Goal: Check status: Check status

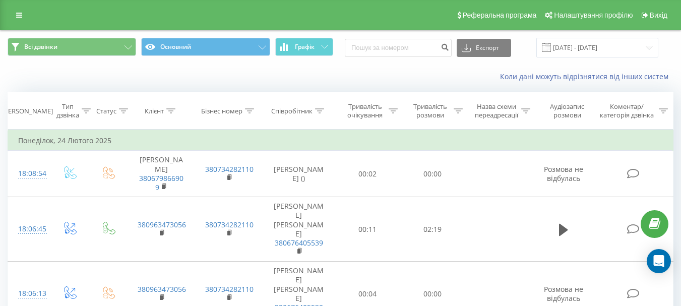
click at [578, 49] on input "[DATE] - [DATE]" at bounding box center [598, 48] width 122 height 20
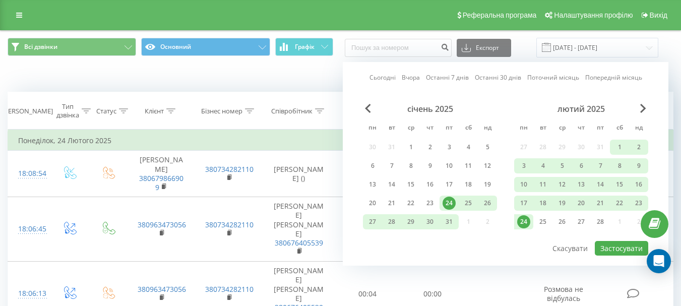
click at [384, 74] on link "Сьогодні" at bounding box center [383, 78] width 26 height 10
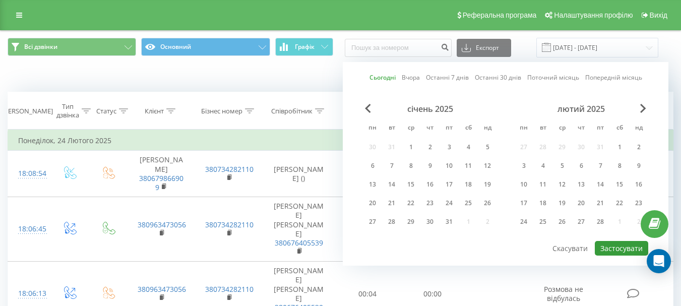
click at [612, 246] on button "Застосувати" at bounding box center [621, 248] width 53 height 15
type input "[DATE] - [DATE]"
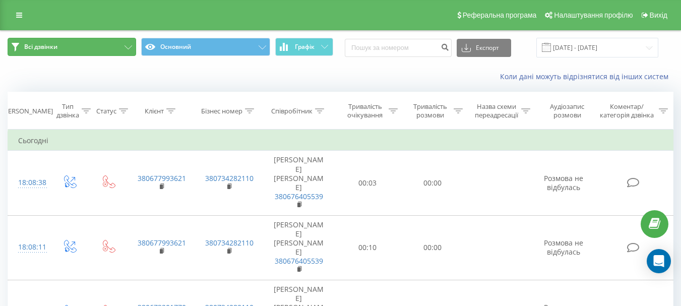
click at [44, 47] on span "Всі дзвінки" at bounding box center [40, 47] width 33 height 8
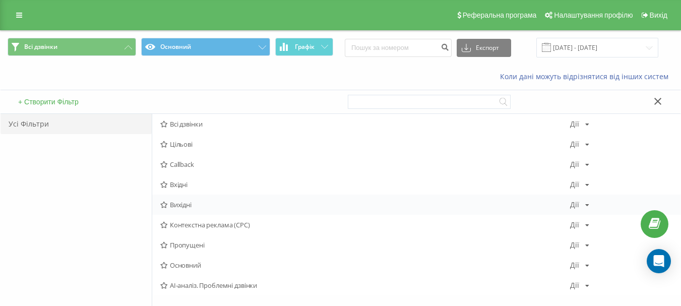
click at [178, 206] on span "Вихідні" at bounding box center [365, 204] width 410 height 7
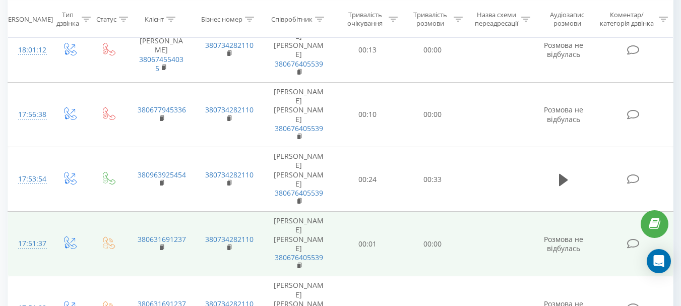
scroll to position [392, 0]
